Goal: Find specific page/section: Find specific page/section

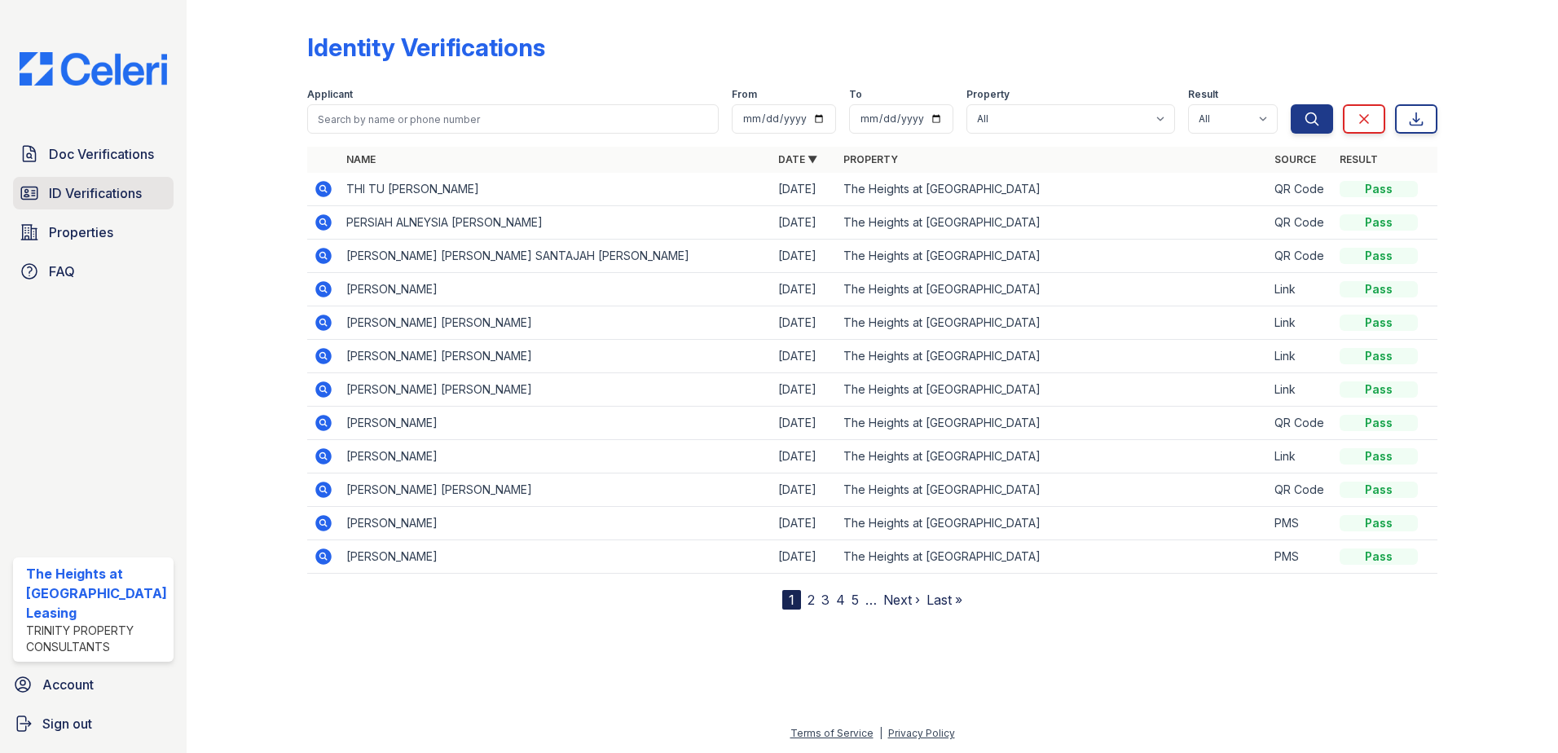
drag, startPoint x: 0, startPoint y: 0, endPoint x: 72, endPoint y: 189, distance: 202.2
click at [72, 189] on span "ID Verifications" at bounding box center [95, 193] width 93 height 20
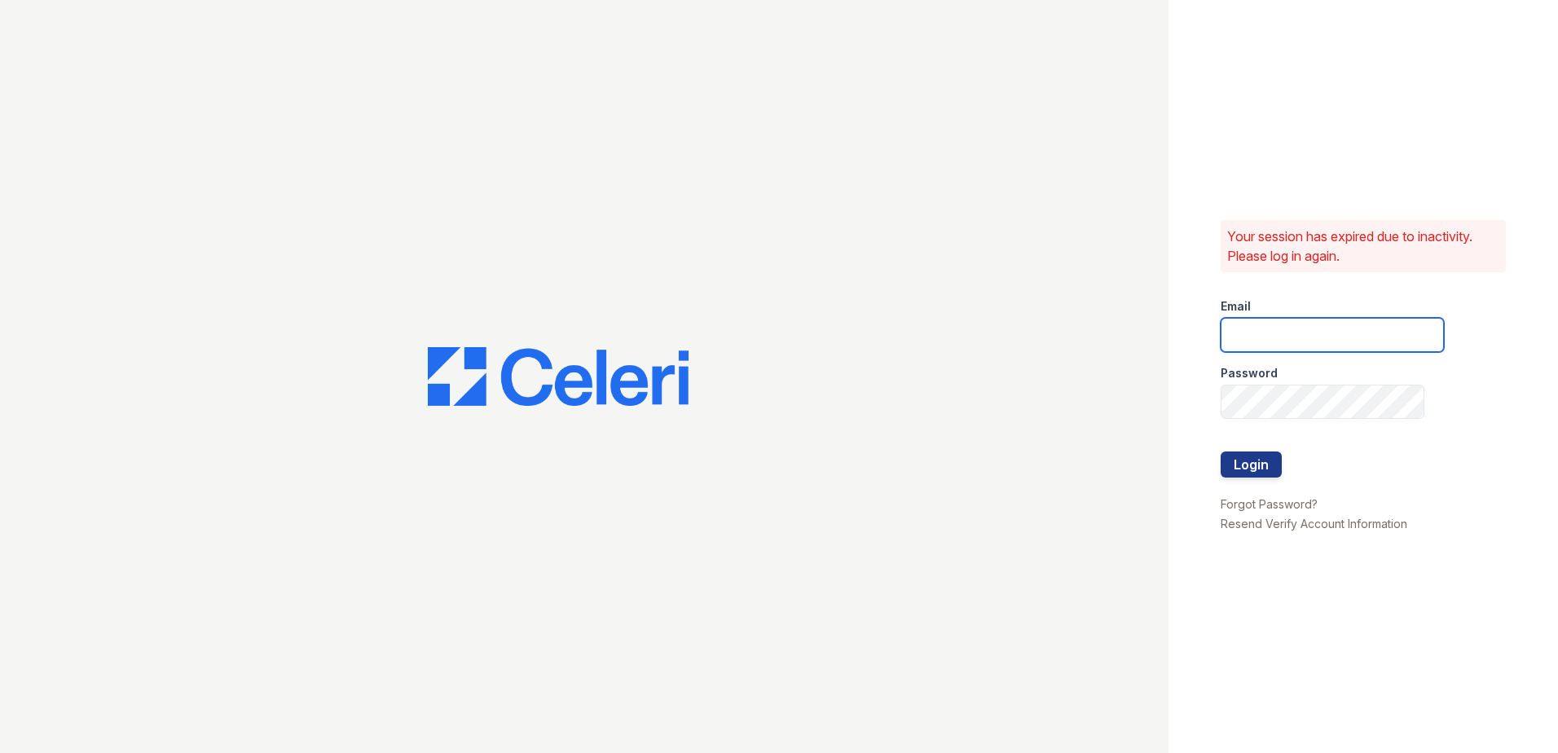
type input "theheightsatdunwoody@trinity-pm.com"
click at [1249, 472] on button "Login" at bounding box center [1251, 464] width 61 height 26
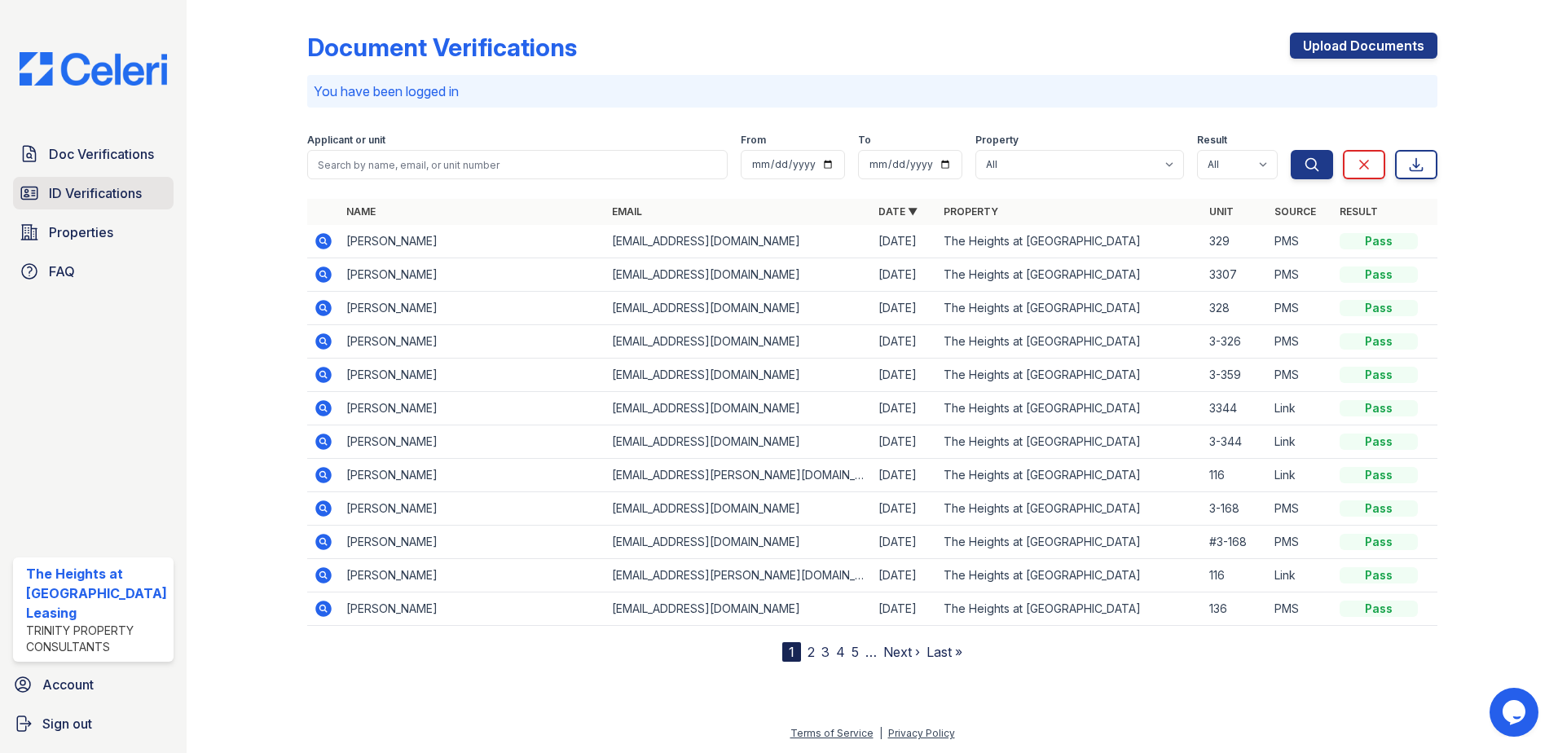
click at [65, 194] on span "ID Verifications" at bounding box center [95, 193] width 93 height 20
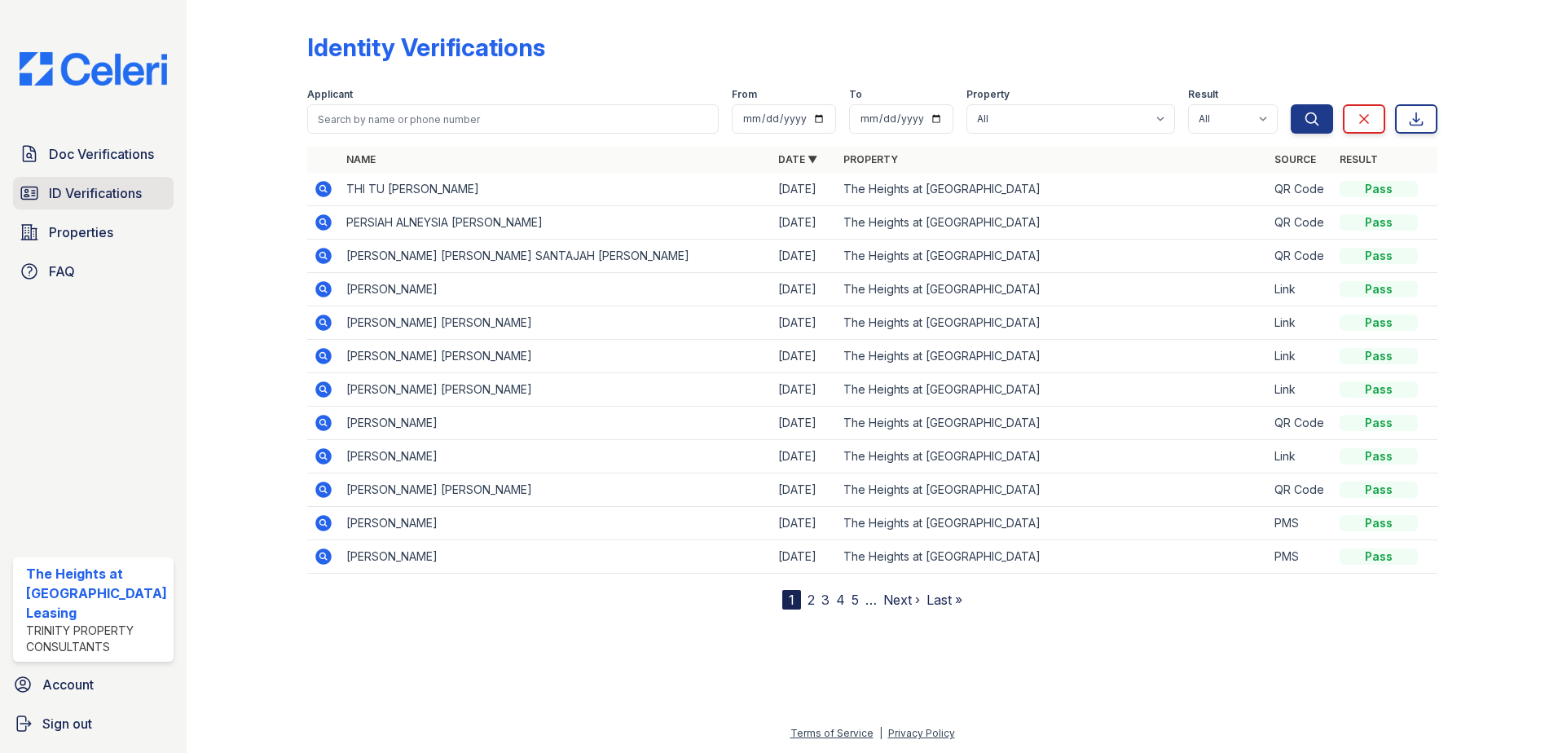
click at [111, 193] on span "ID Verifications" at bounding box center [95, 193] width 93 height 20
click at [65, 187] on span "ID Verifications" at bounding box center [95, 193] width 93 height 20
click at [124, 187] on span "ID Verifications" at bounding box center [95, 193] width 93 height 20
